Goal: Check status: Check status

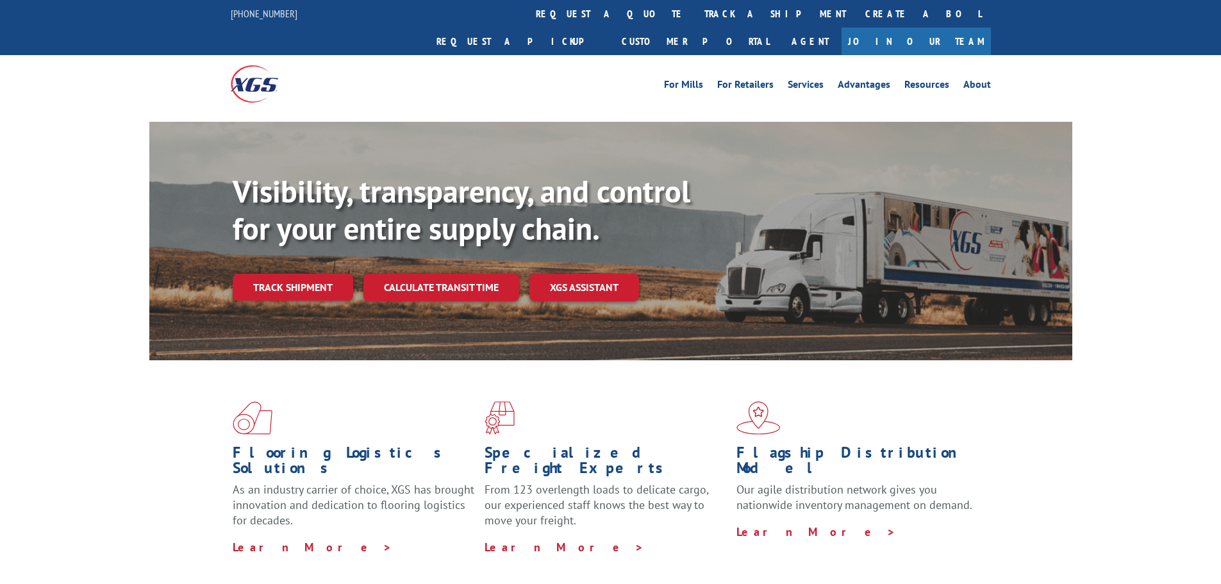
drag, startPoint x: 0, startPoint y: 0, endPoint x: 277, endPoint y: 275, distance: 390.5
click at [277, 275] on div "Visibility, transparency, and control for your entire supply chain. Track shipm…" at bounding box center [652, 262] width 839 height 179
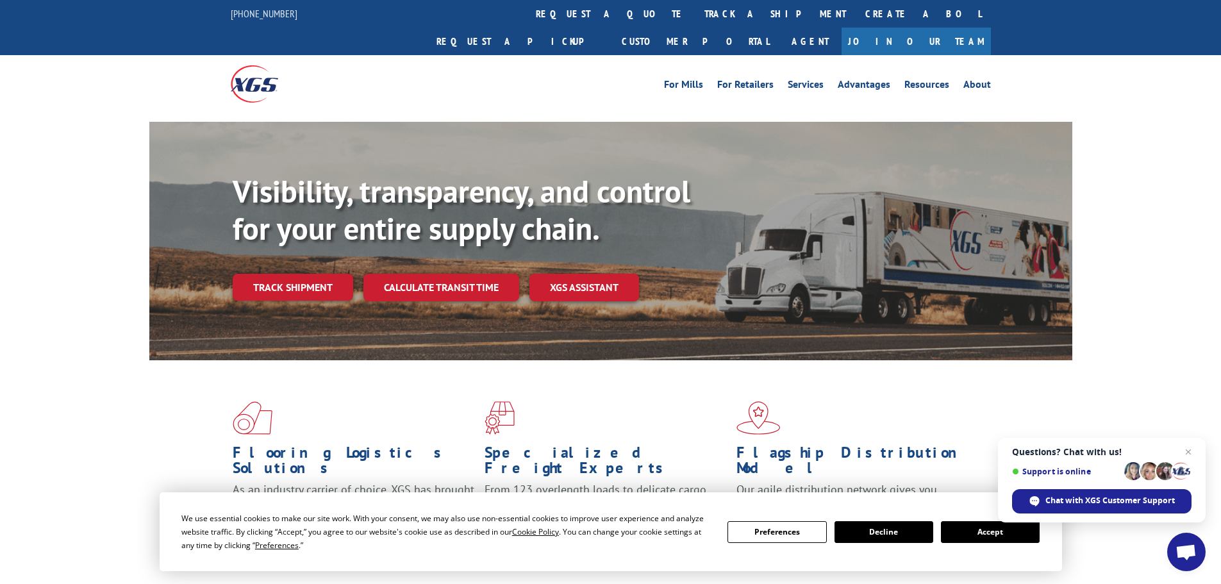
click at [992, 532] on button "Accept" at bounding box center [990, 532] width 99 height 22
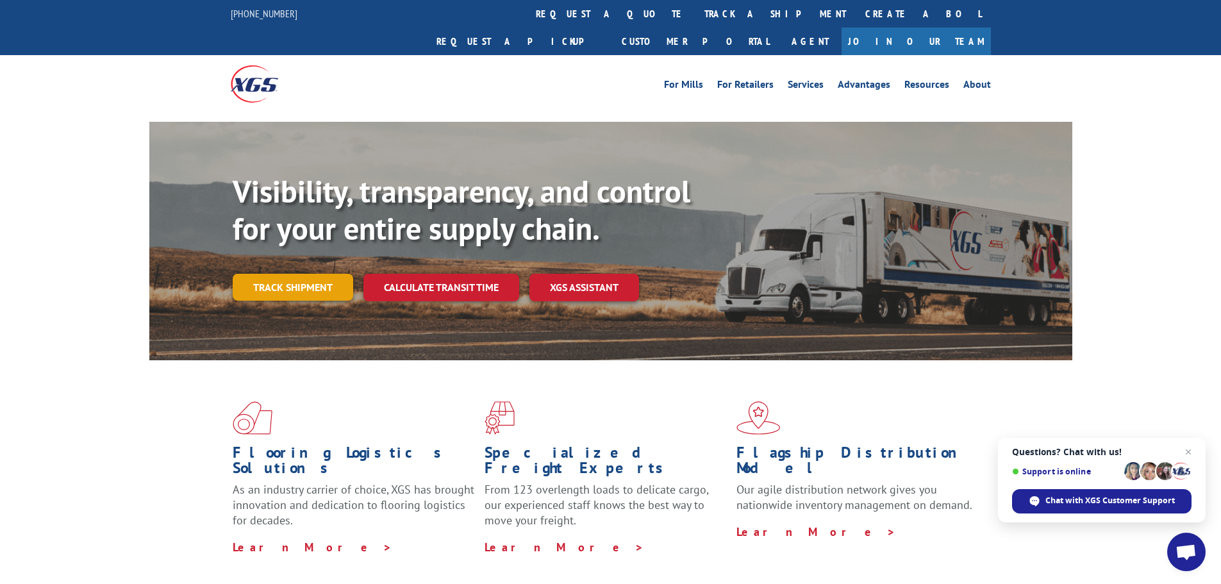
click at [296, 274] on link "Track shipment" at bounding box center [293, 287] width 120 height 27
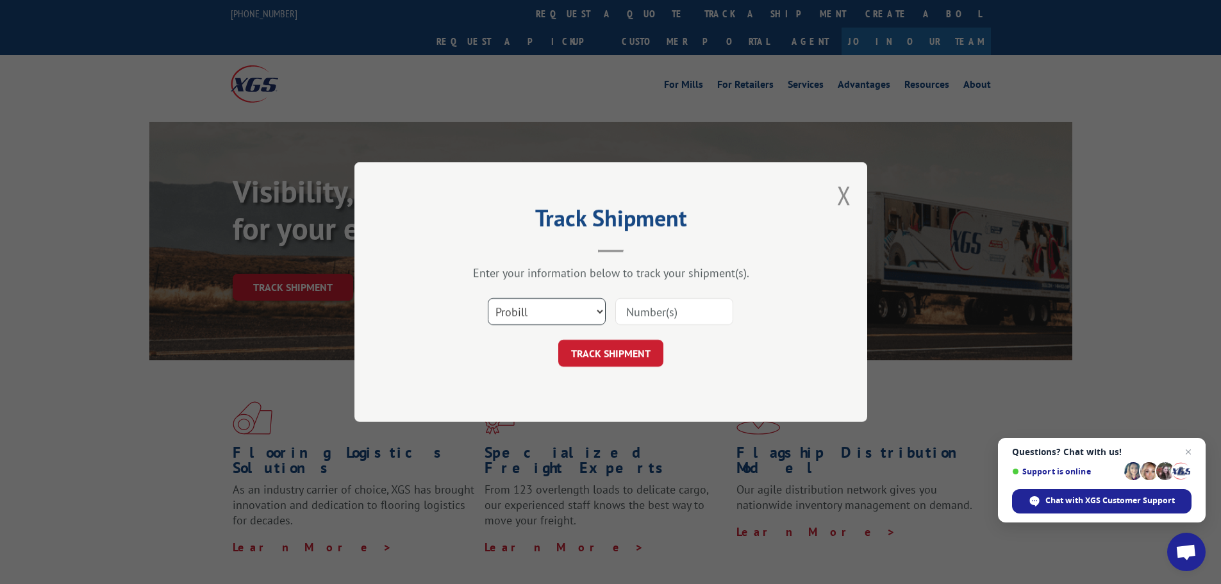
click at [601, 308] on select "Select category... Probill BOL PO" at bounding box center [547, 311] width 118 height 27
click at [643, 310] on input at bounding box center [674, 311] width 118 height 27
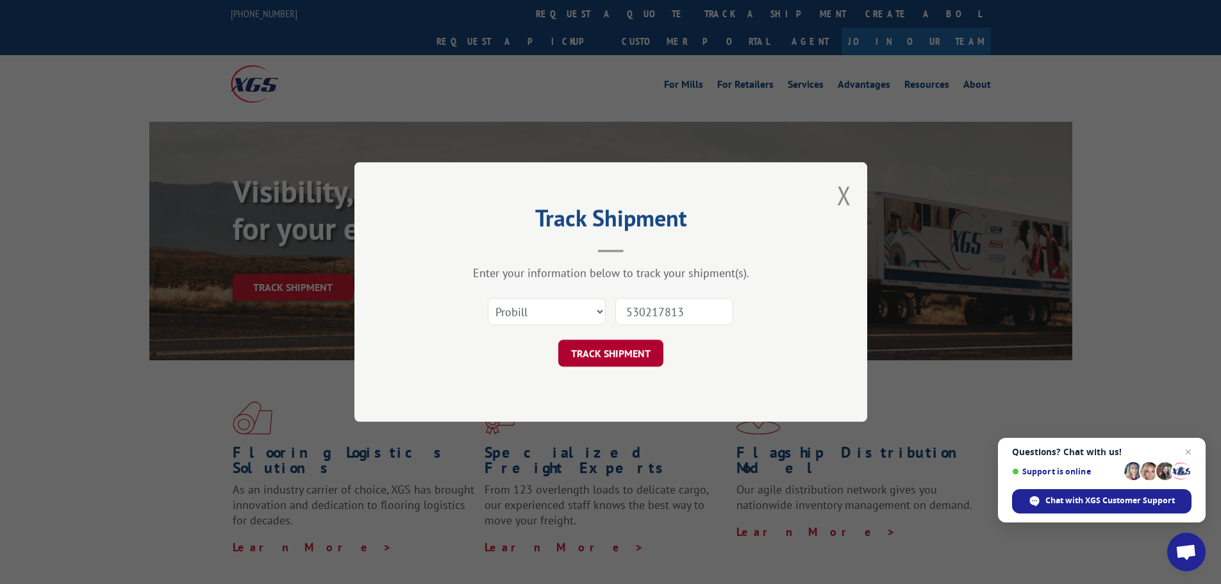
type input "530217813"
click at [625, 356] on button "TRACK SHIPMENT" at bounding box center [610, 353] width 105 height 27
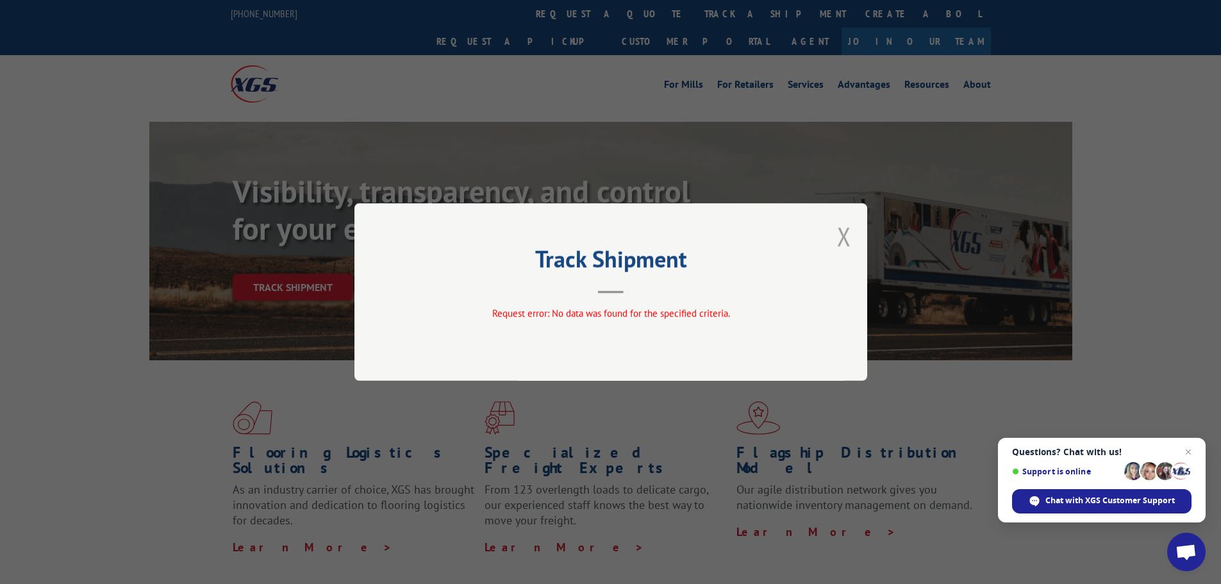
click at [839, 236] on button "Close modal" at bounding box center [844, 236] width 14 height 34
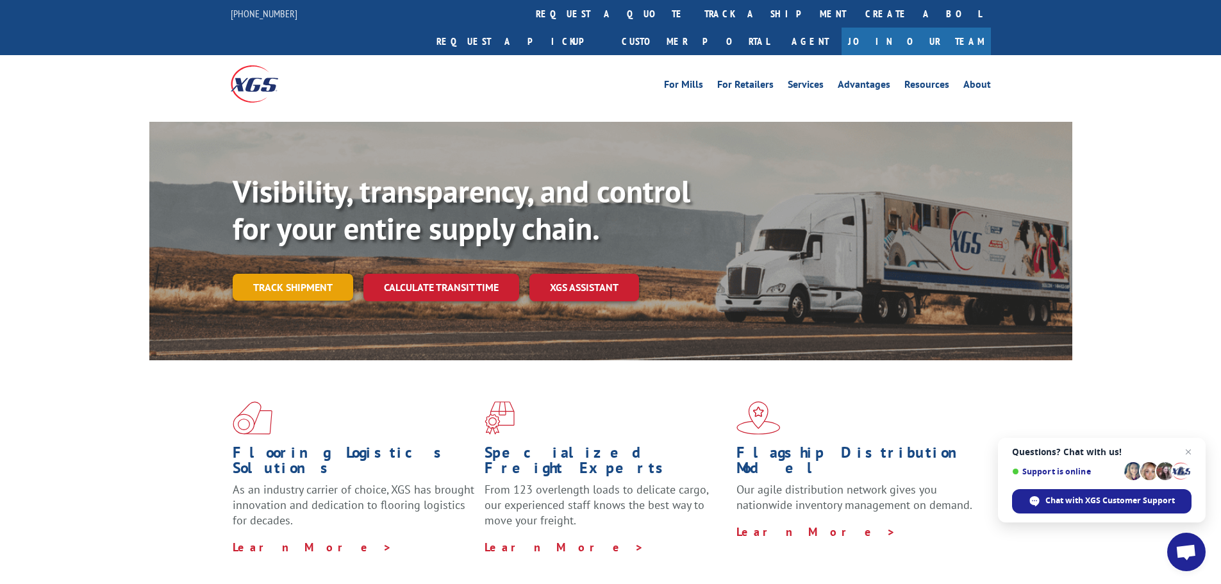
click at [299, 274] on link "Track shipment" at bounding box center [293, 287] width 120 height 27
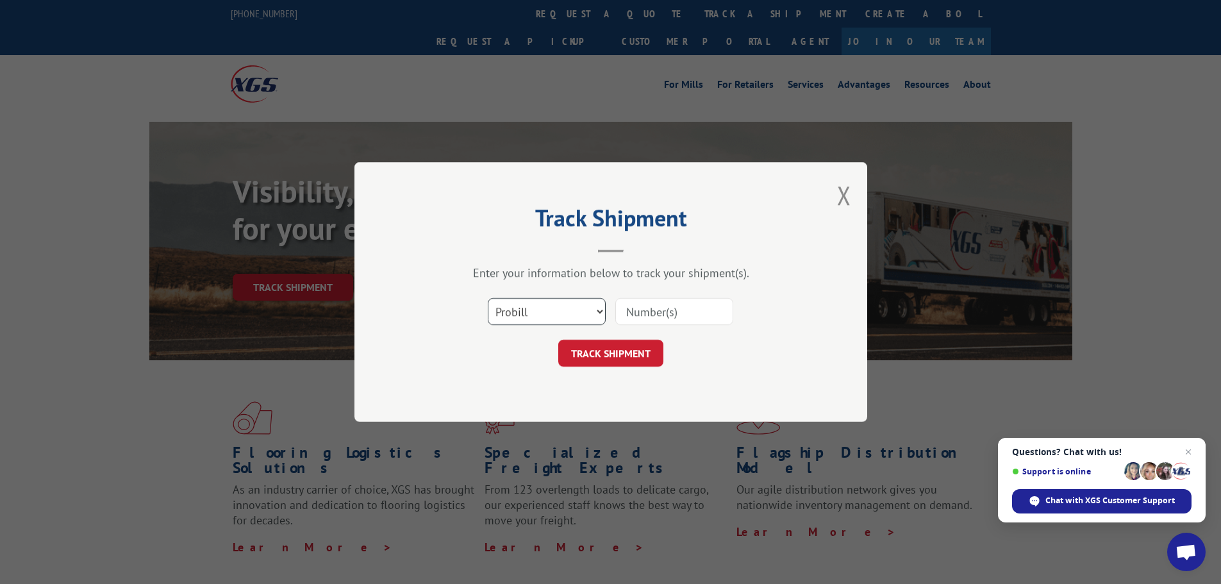
click at [595, 311] on select "Select category... Probill BOL PO" at bounding box center [547, 311] width 118 height 27
select select "bol"
click at [488, 298] on select "Select category... Probill BOL PO" at bounding box center [547, 311] width 118 height 27
click at [652, 315] on input at bounding box center [674, 311] width 118 height 27
type input "532217813"
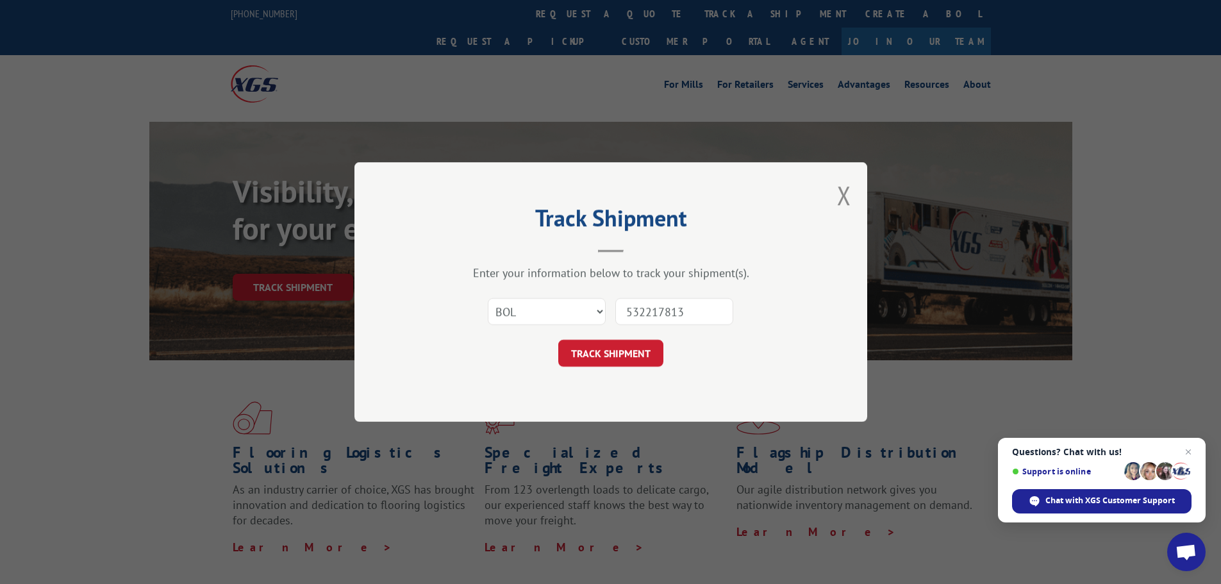
click button "TRACK SHIPMENT" at bounding box center [610, 353] width 105 height 27
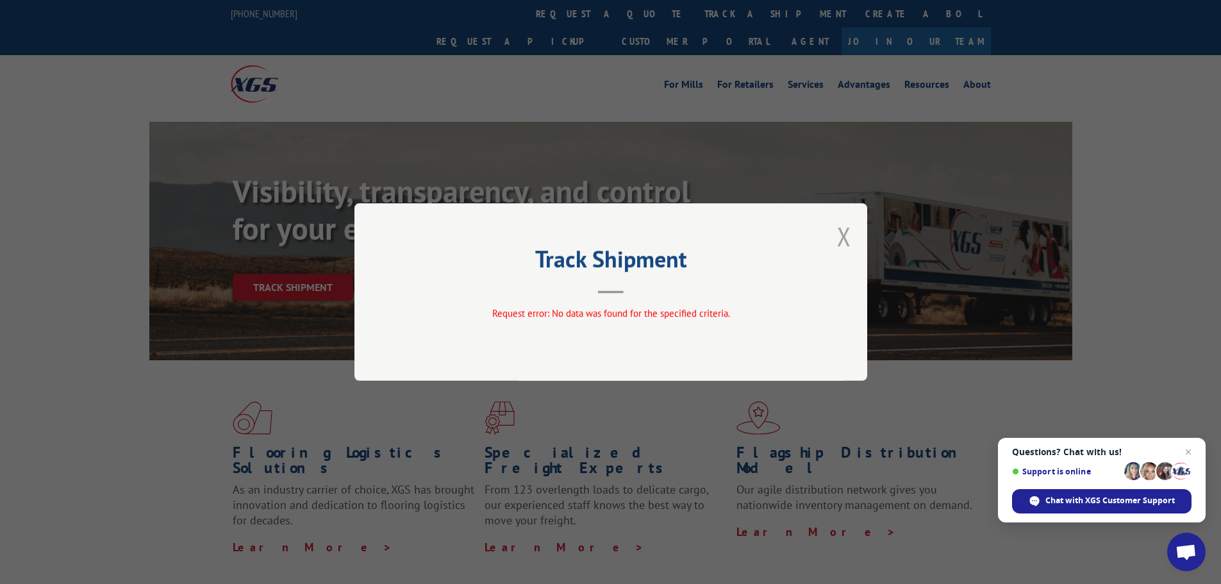
click at [837, 236] on button "Close modal" at bounding box center [844, 236] width 14 height 34
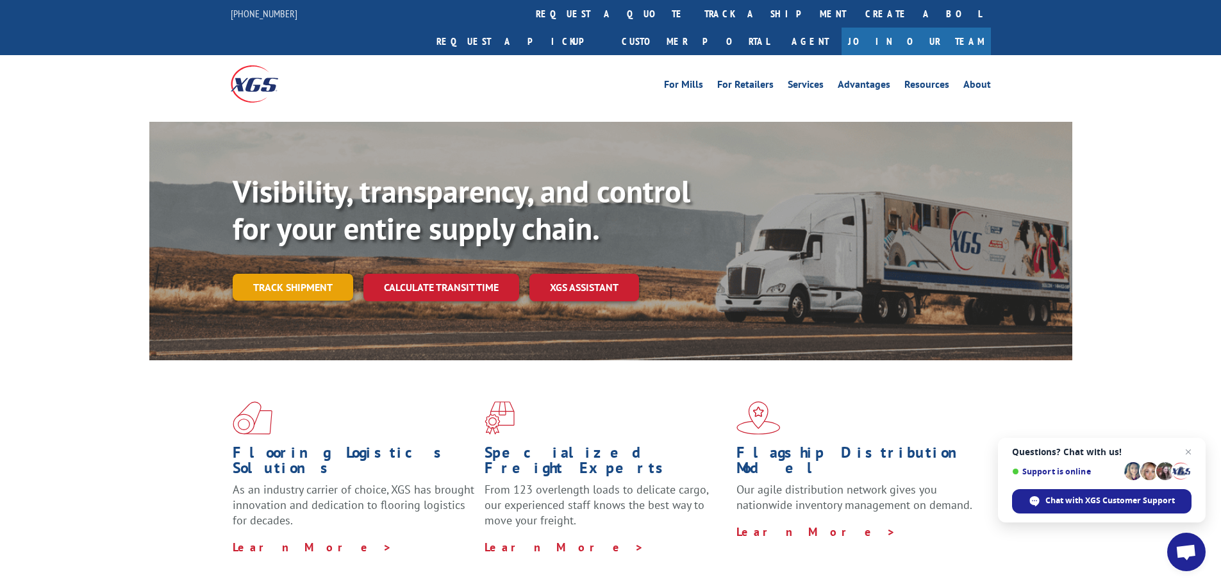
click at [284, 274] on link "Track shipment" at bounding box center [293, 287] width 120 height 27
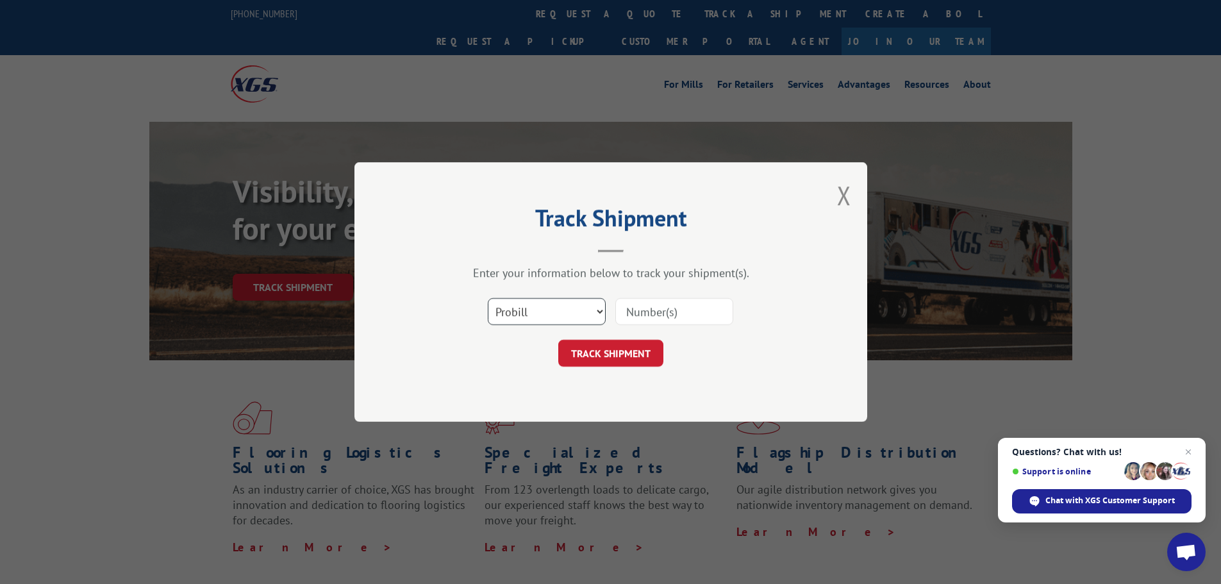
click at [594, 314] on select "Select category... Probill BOL PO" at bounding box center [547, 311] width 118 height 27
select select "po"
click at [488, 298] on select "Select category... Probill BOL PO" at bounding box center [547, 311] width 118 height 27
click at [640, 309] on input at bounding box center [674, 311] width 118 height 27
type input "530217813"
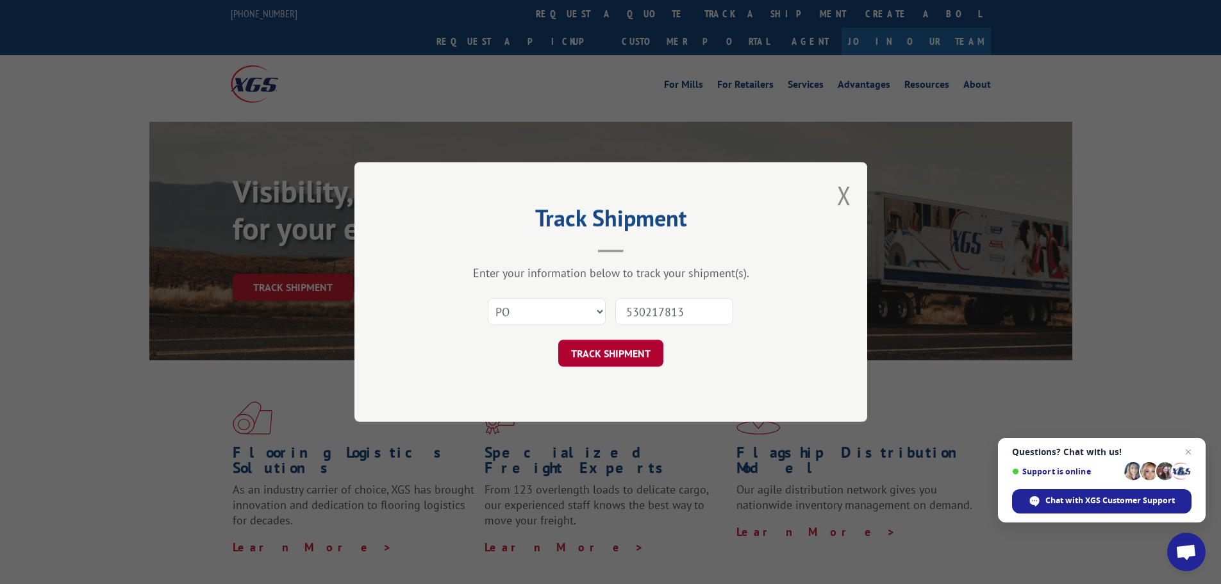
click at [623, 347] on button "TRACK SHIPMENT" at bounding box center [610, 353] width 105 height 27
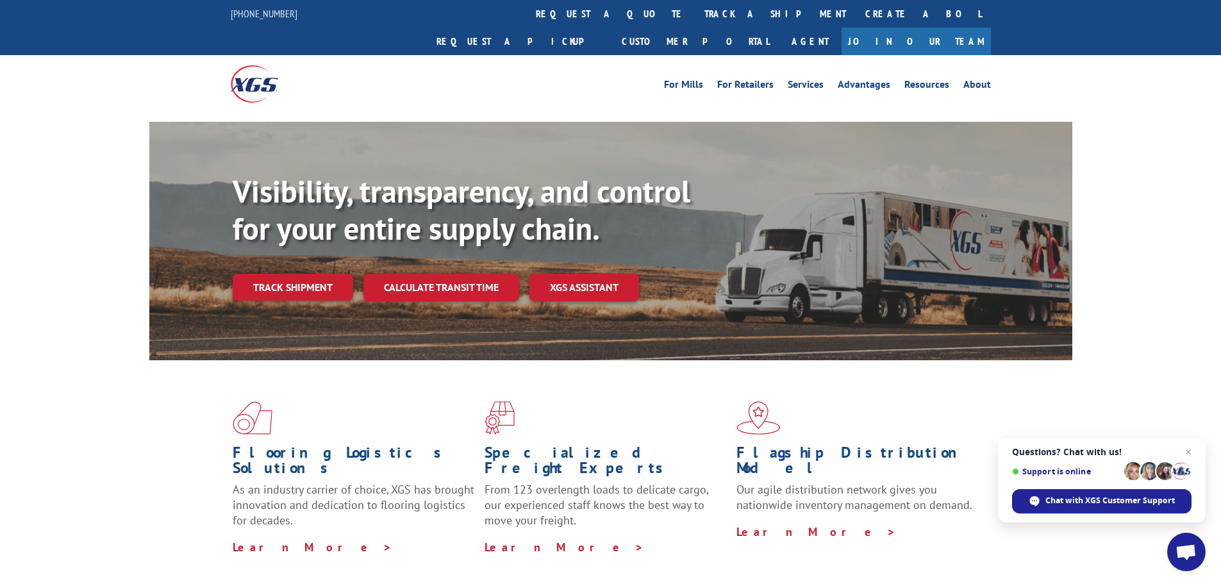
click at [304, 274] on link "Track shipment" at bounding box center [293, 287] width 120 height 27
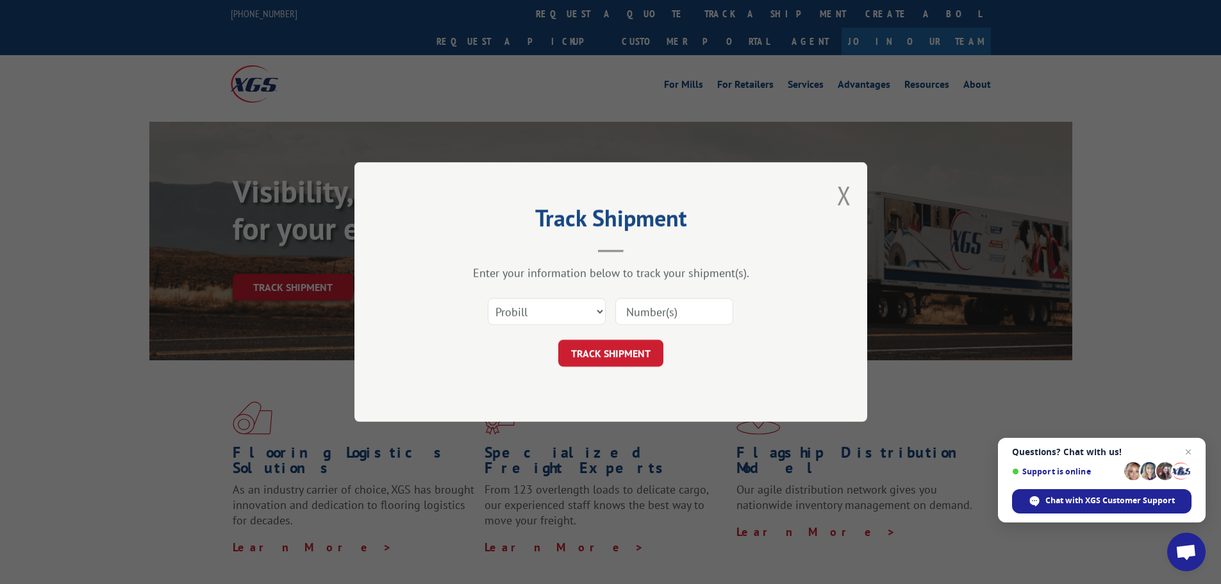
click at [635, 307] on input at bounding box center [674, 311] width 118 height 27
paste input "1704319673"
type input "1704319673"
click at [619, 355] on button "TRACK SHIPMENT" at bounding box center [610, 353] width 105 height 27
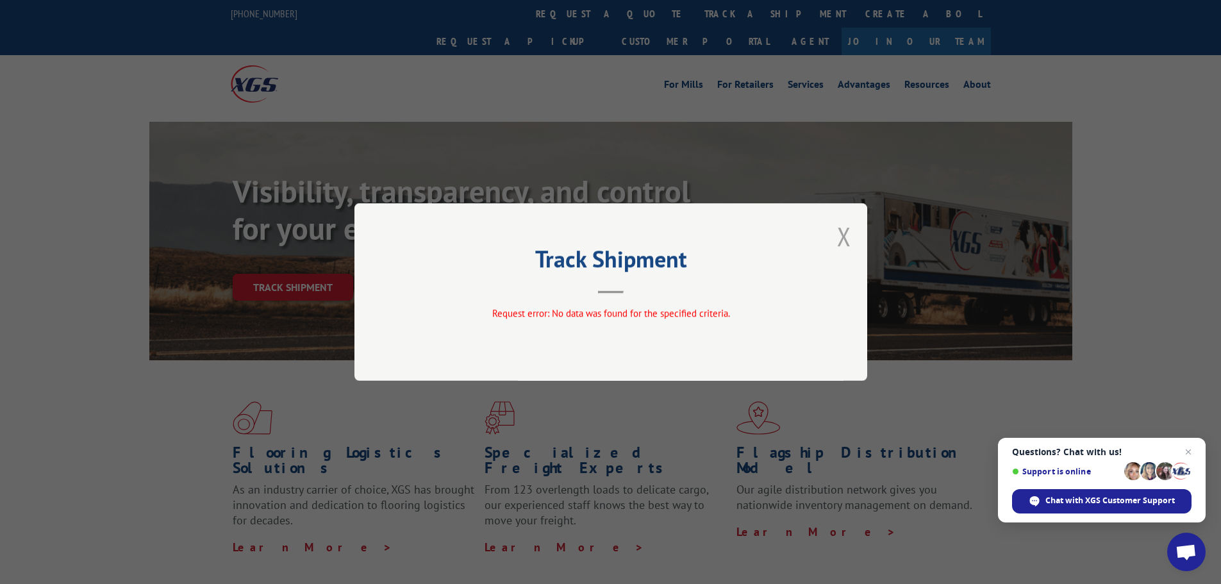
click at [846, 234] on button "Close modal" at bounding box center [844, 236] width 14 height 34
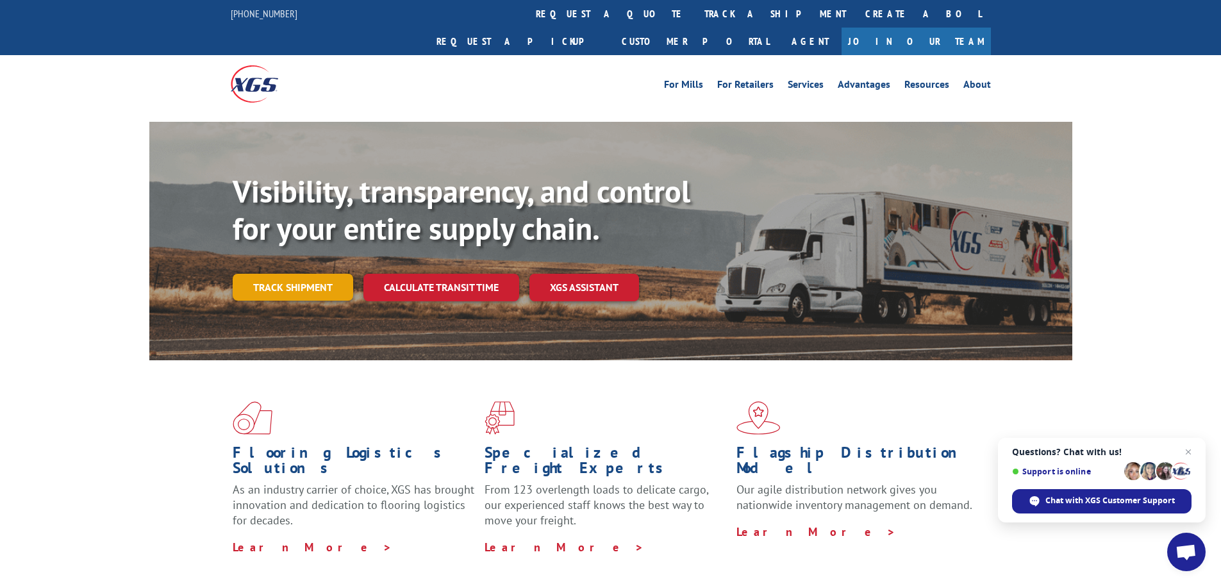
click at [289, 274] on link "Track shipment" at bounding box center [293, 287] width 120 height 27
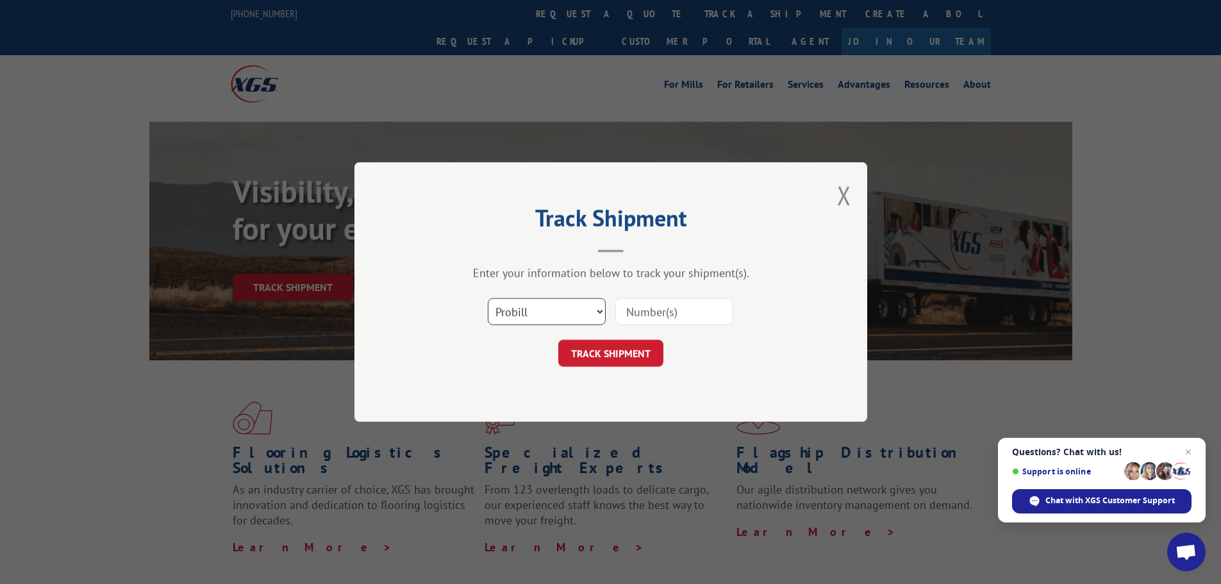
click at [595, 305] on select "Select category... Probill BOL PO" at bounding box center [547, 311] width 118 height 27
select select "bol"
click at [488, 298] on select "Select category... Probill BOL PO" at bounding box center [547, 311] width 118 height 27
click at [642, 311] on input at bounding box center [674, 311] width 118 height 27
paste input "1704319673"
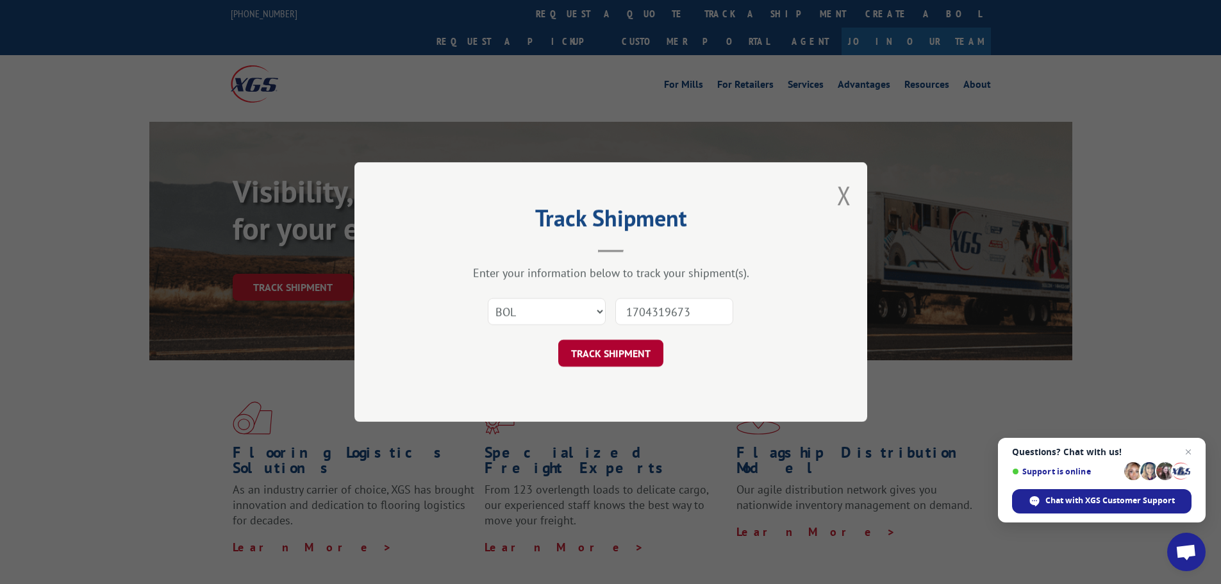
type input "1704319673"
click at [642, 350] on button "TRACK SHIPMENT" at bounding box center [610, 353] width 105 height 27
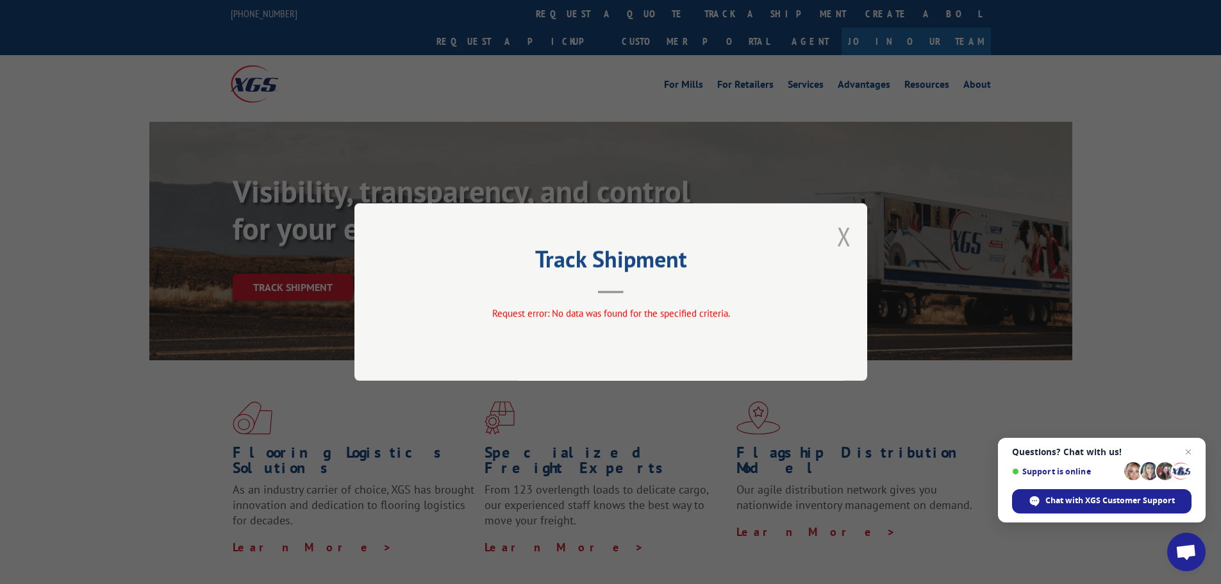
click at [841, 236] on button "Close modal" at bounding box center [844, 236] width 14 height 34
